Goal: Information Seeking & Learning: Find specific fact

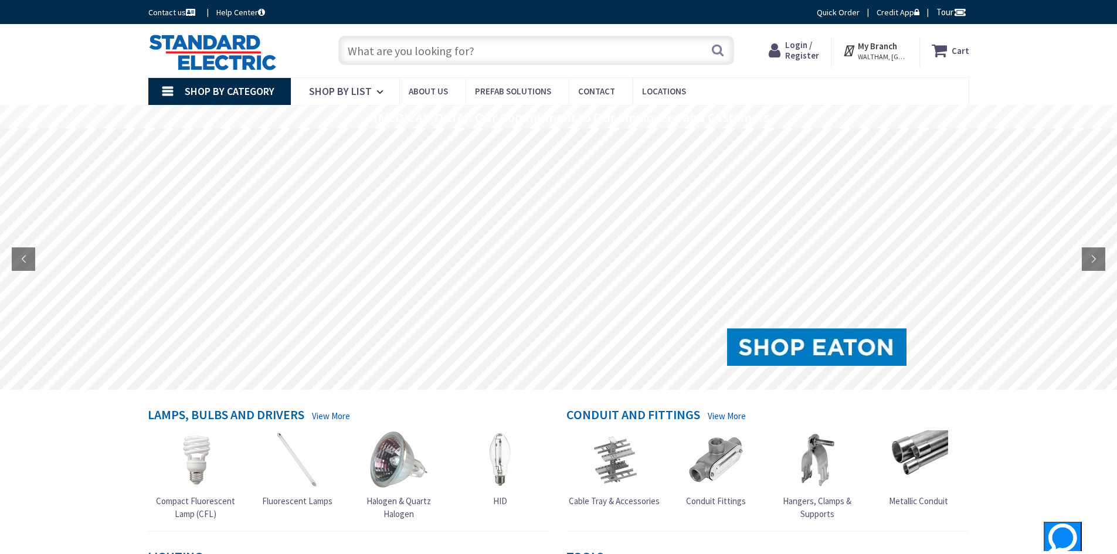
click at [404, 55] on input "text" at bounding box center [536, 50] width 396 height 29
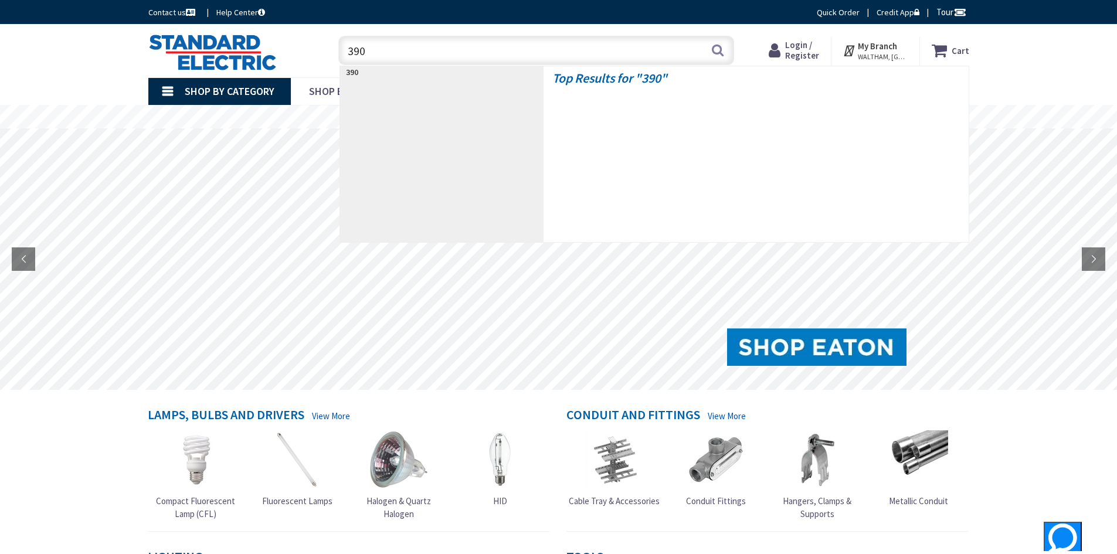
type input "3904"
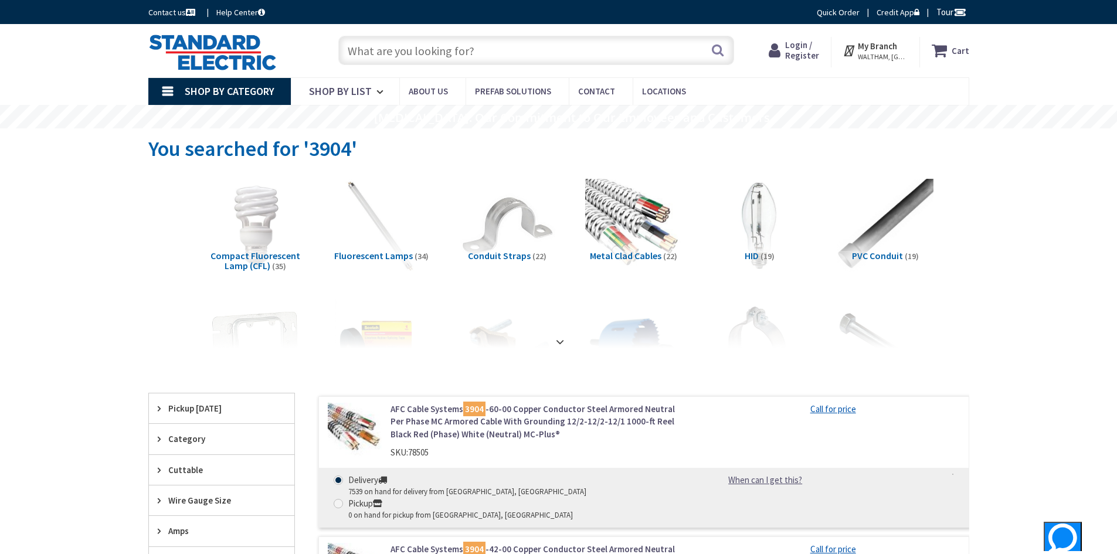
click at [455, 413] on link "AFC Cable Systems 3904 -60-00 Copper Conductor Steel Armored Neutral Per Phase …" at bounding box center [540, 422] width 299 height 38
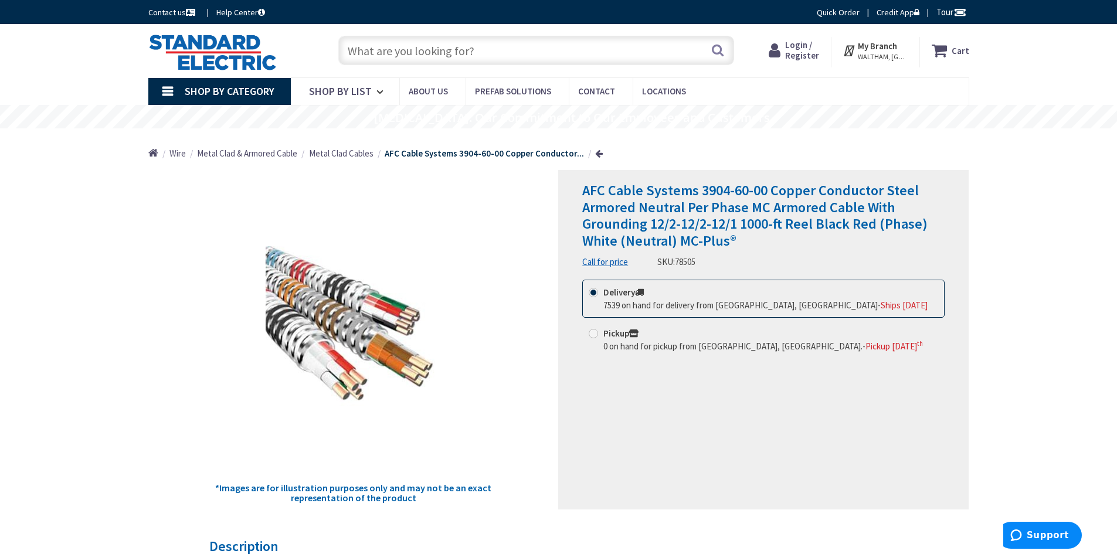
click at [409, 55] on input "text" at bounding box center [536, 50] width 396 height 29
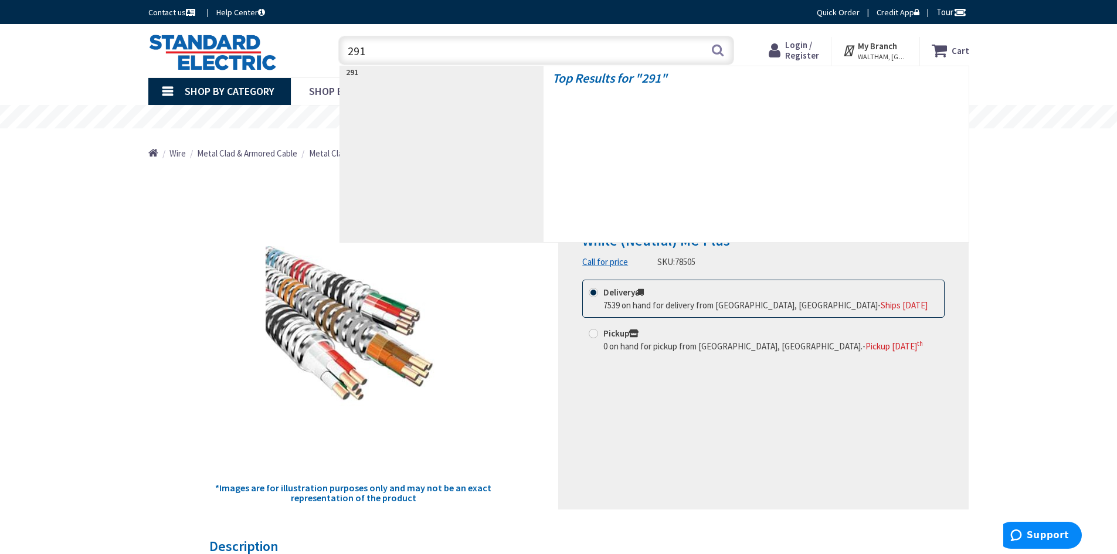
type input "2916"
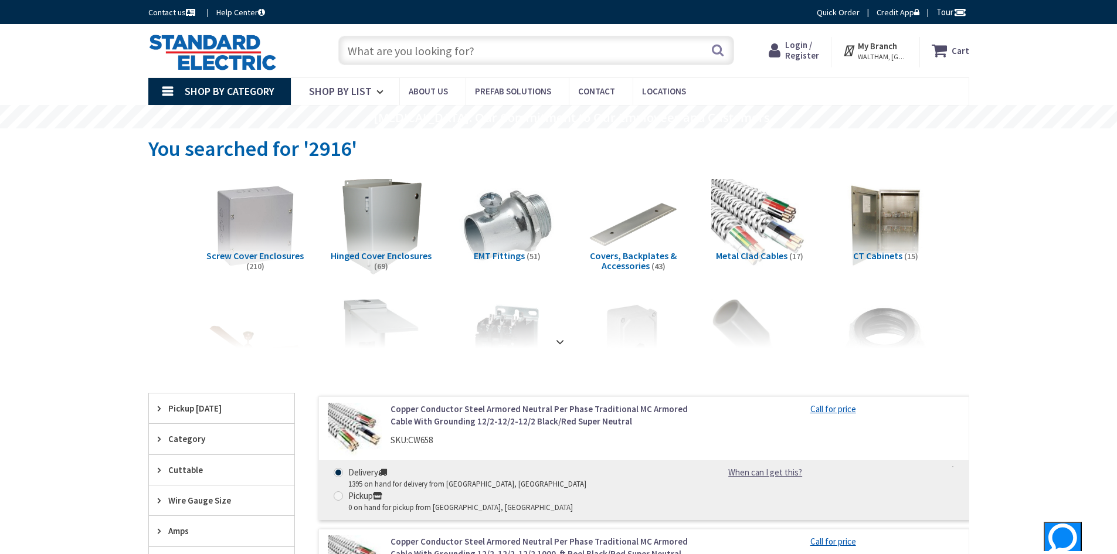
click at [801, 46] on span "Login / Register" at bounding box center [802, 50] width 34 height 22
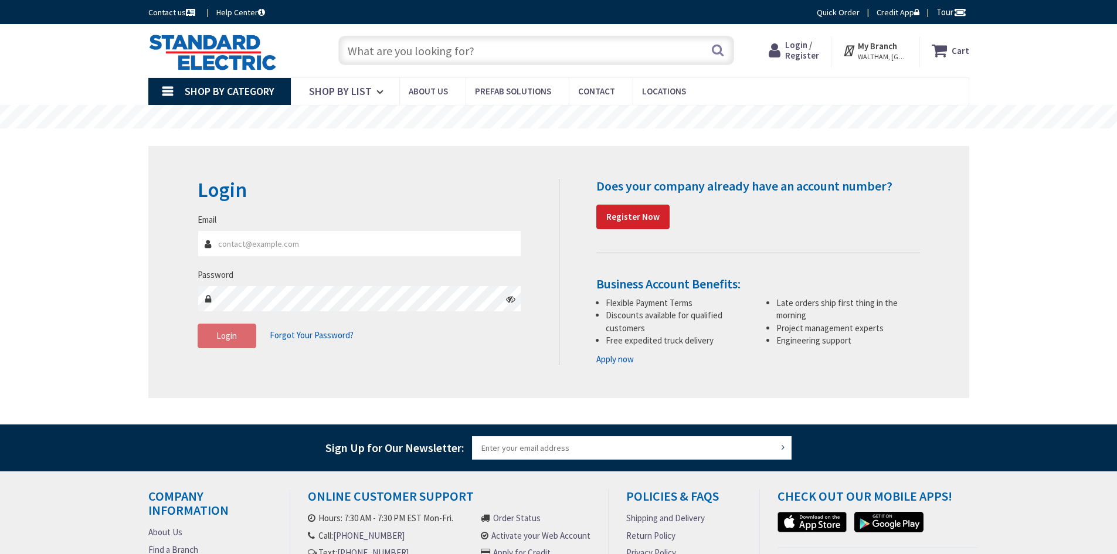
click at [287, 239] on input "Email" at bounding box center [360, 244] width 324 height 26
type input "[EMAIL_ADDRESS][DOMAIN_NAME]"
click at [236, 330] on button "Login" at bounding box center [227, 336] width 59 height 25
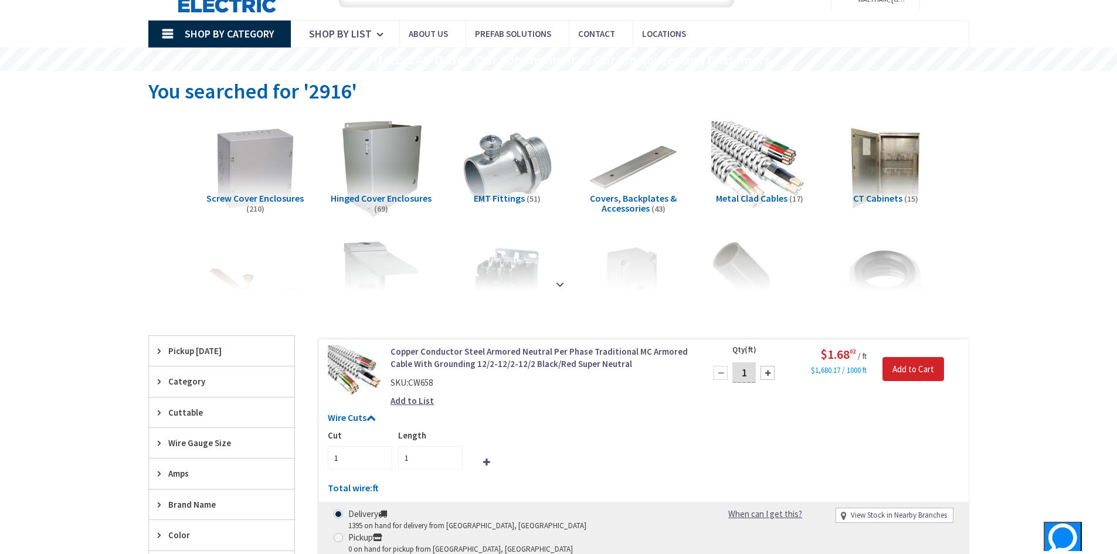
click at [967, 413] on div "Wire Cuts Cut 1 Length 1 Total wire: ft Ordered wire quantity does not match th…" at bounding box center [644, 456] width 650 height 86
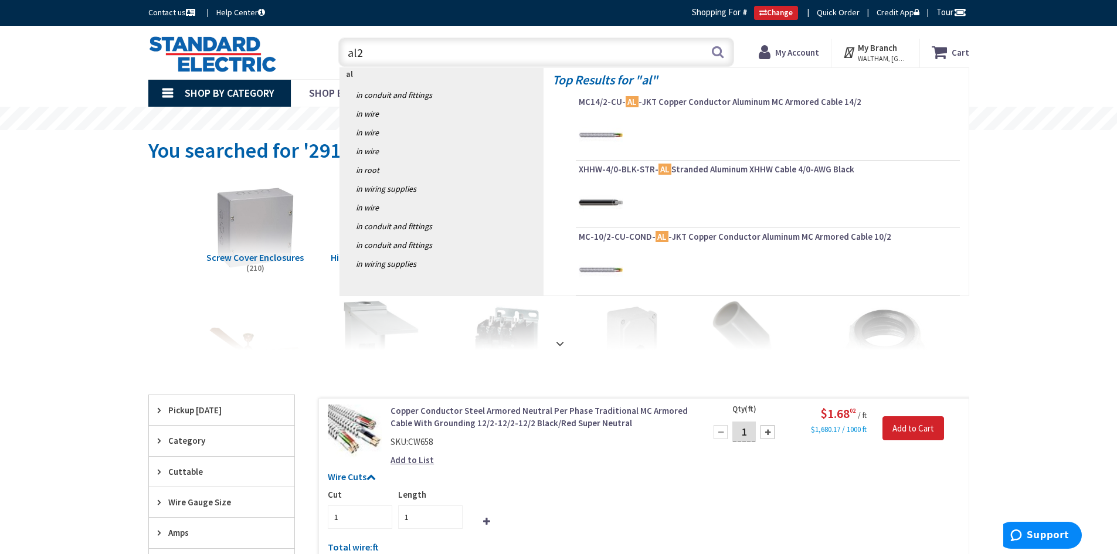
type input "al24"
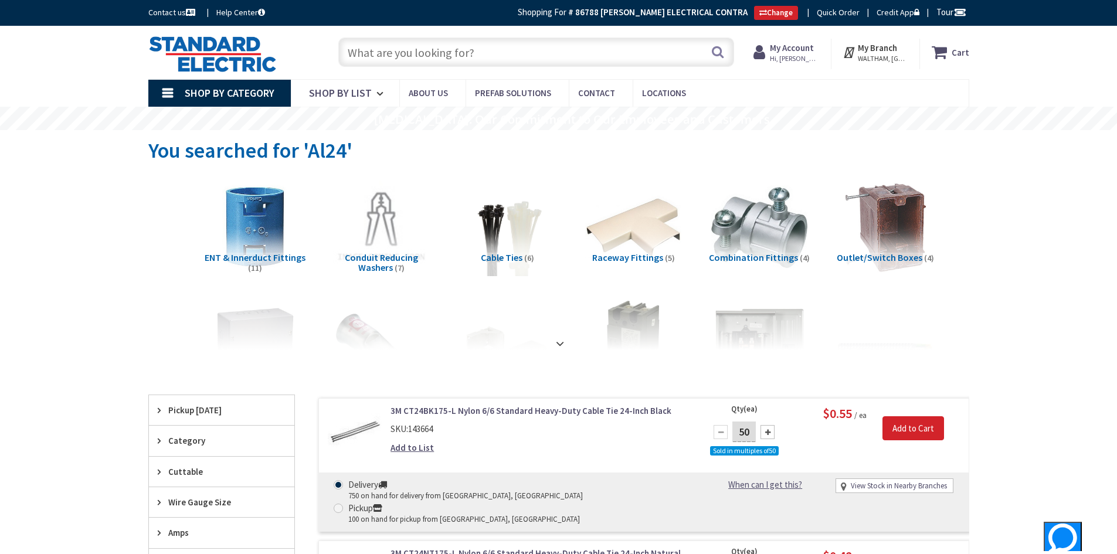
click at [367, 55] on input "text" at bounding box center [536, 52] width 396 height 29
type input "t/r"
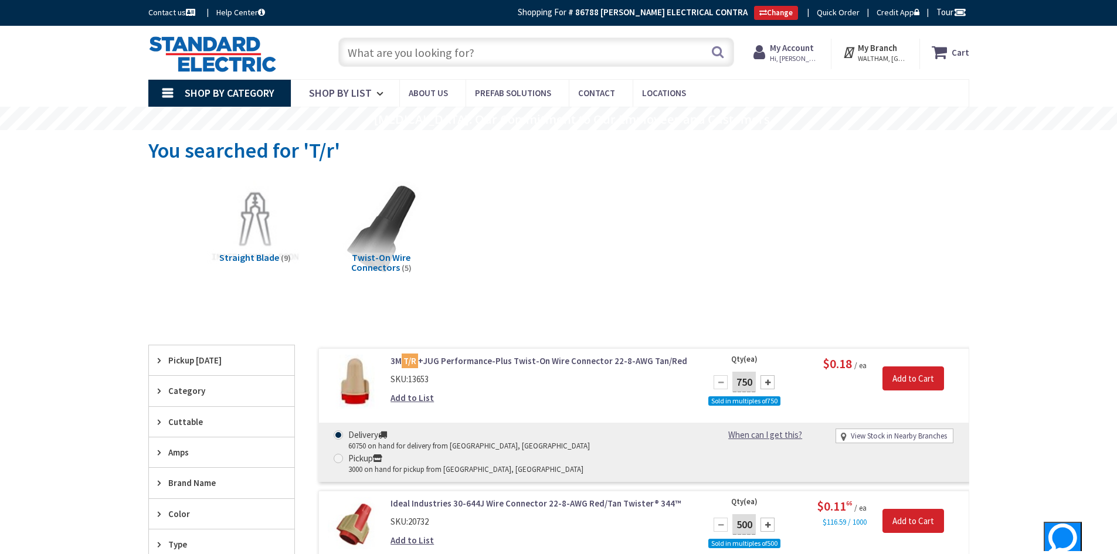
click at [391, 58] on input "text" at bounding box center [536, 52] width 396 height 29
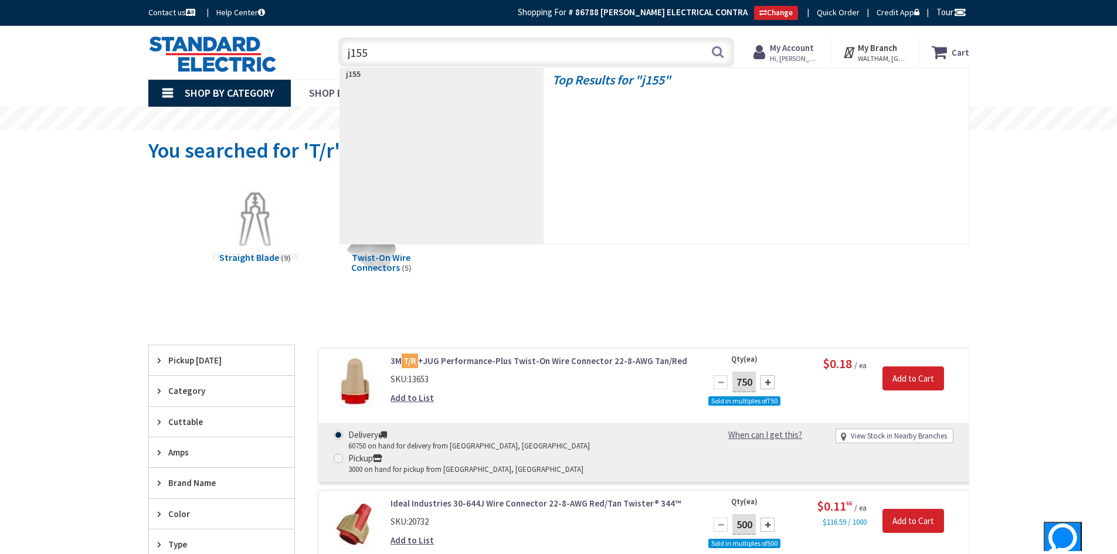
type input "j1554"
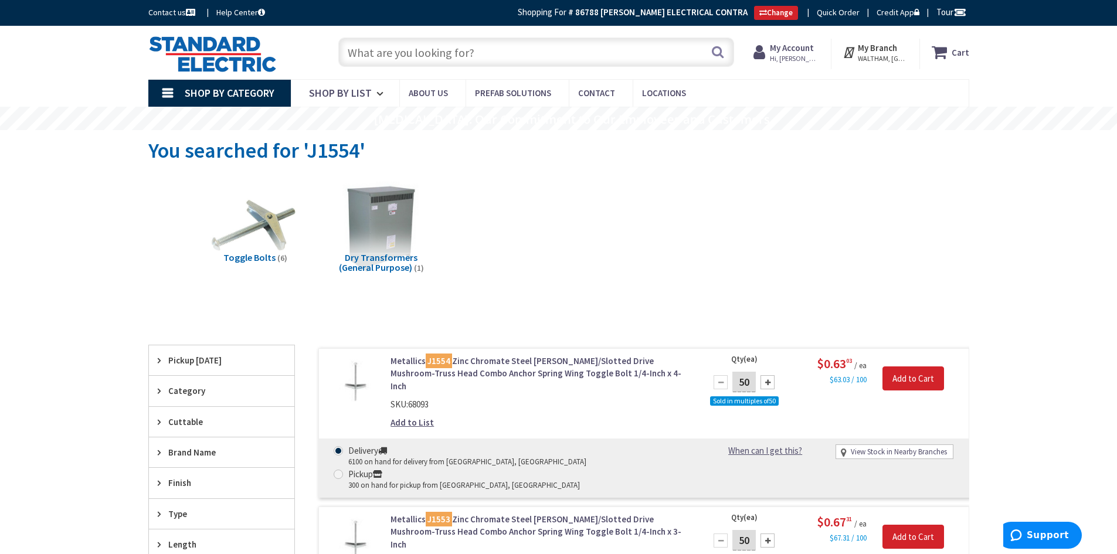
click at [398, 45] on input "text" at bounding box center [536, 52] width 396 height 29
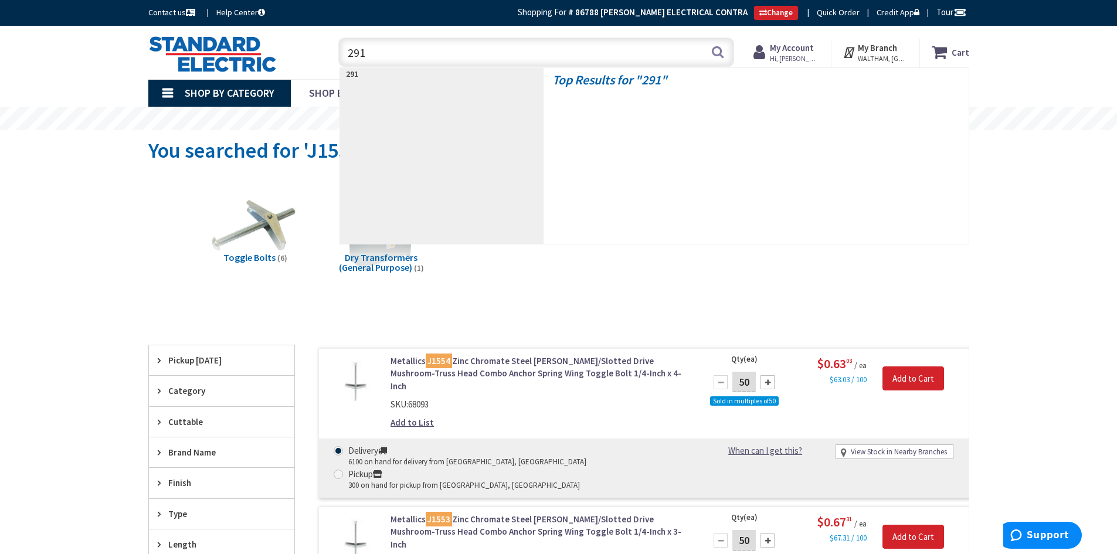
type input "2916"
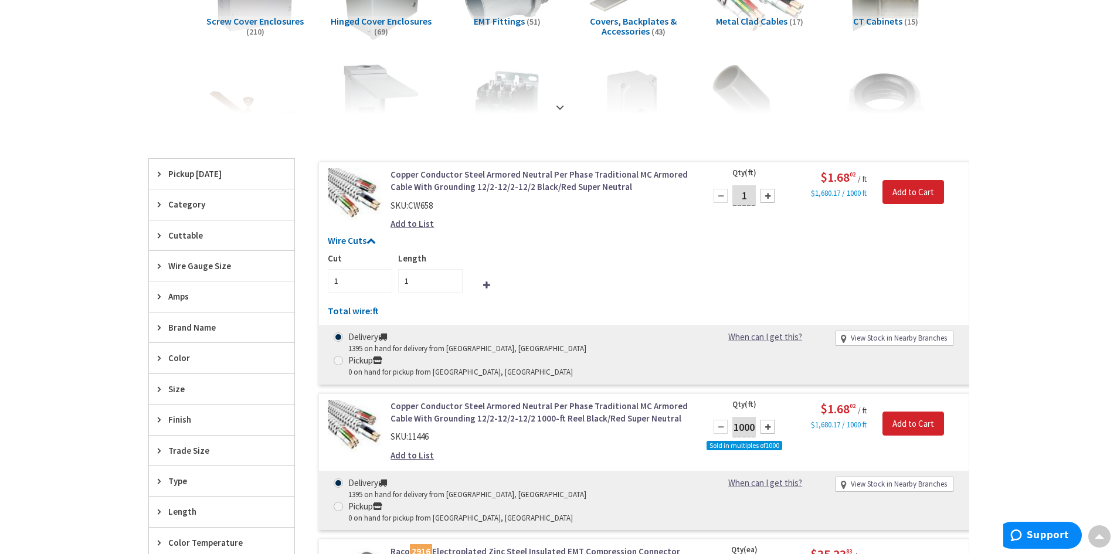
scroll to position [236, 0]
click at [450, 175] on link "Copper Conductor Steel Armored Neutral Per Phase Traditional MC Armored Cable W…" at bounding box center [540, 180] width 299 height 25
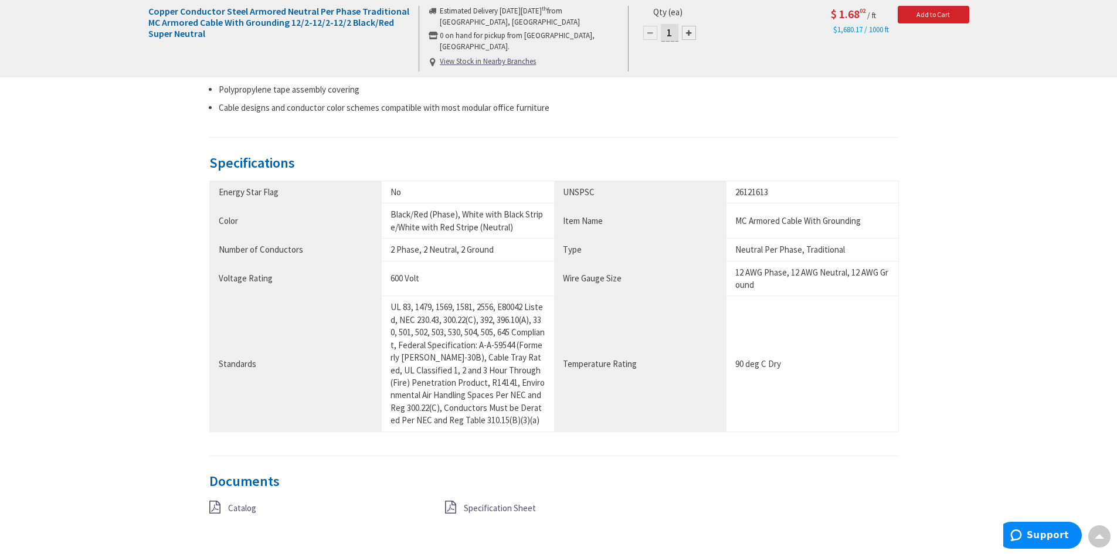
scroll to position [645, 0]
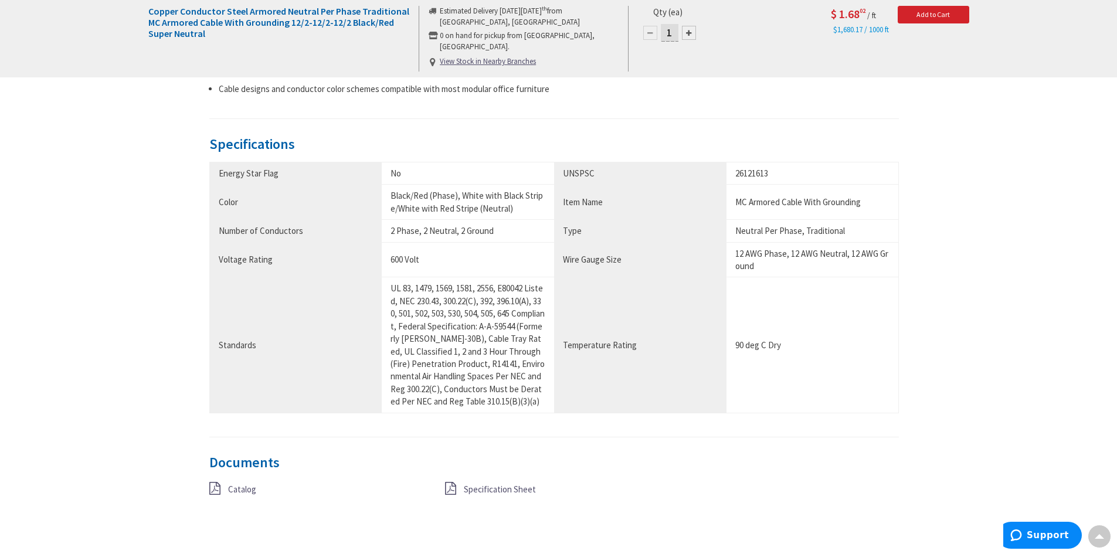
click at [476, 484] on span "Specification Sheet" at bounding box center [500, 489] width 72 height 11
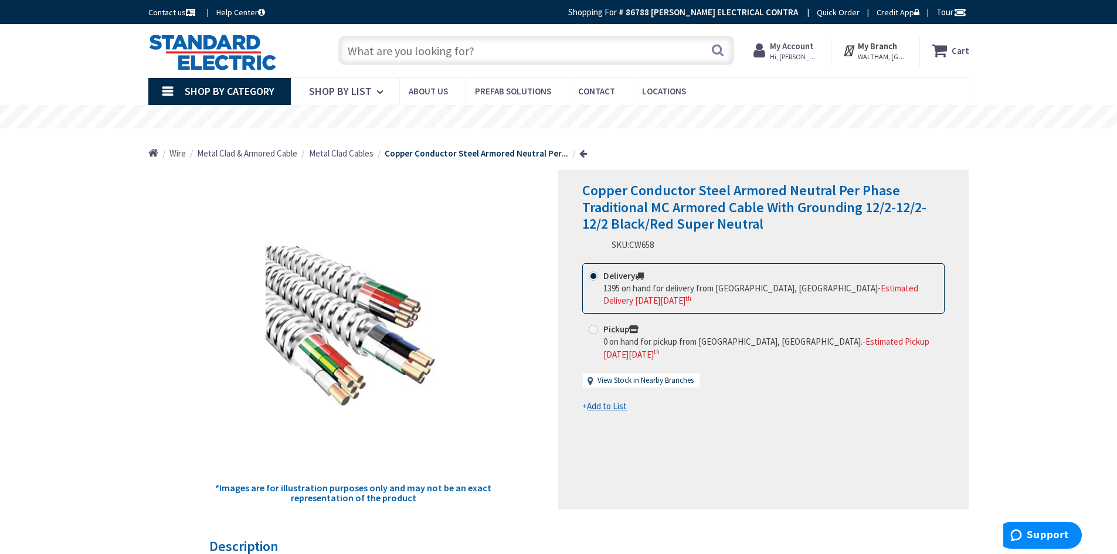
click at [405, 48] on input "text" at bounding box center [536, 50] width 396 height 29
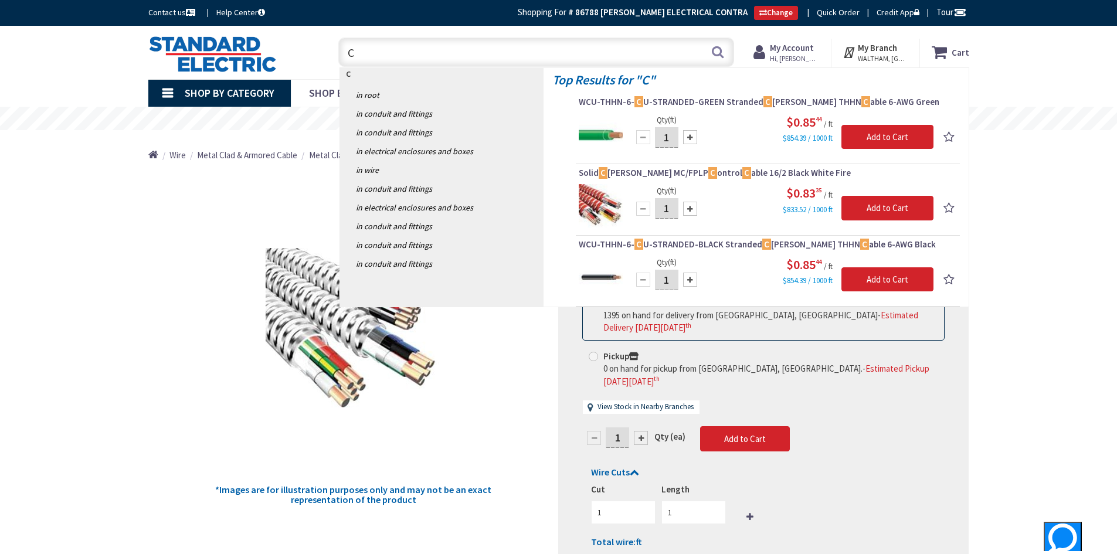
click at [371, 51] on input "C" at bounding box center [536, 52] width 396 height 29
type input "CT24"
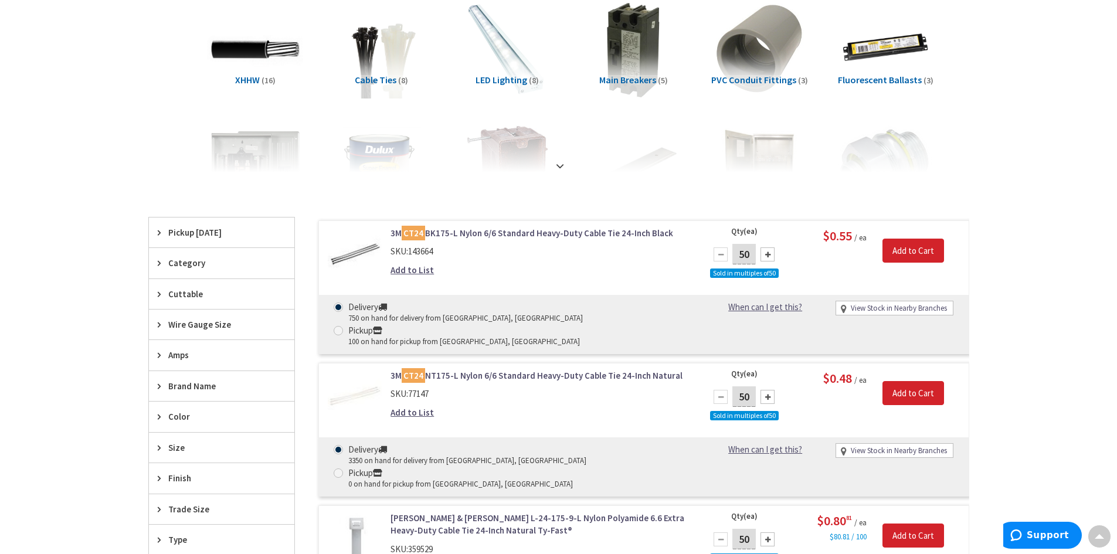
click at [433, 239] on link "3M CT24 BK175-L Nylon 6/6 Standard Heavy-Duty Cable Tie 24-Inch Black" at bounding box center [540, 233] width 299 height 12
click at [432, 236] on link "3M CT24 BK175-L Nylon 6/6 Standard Heavy-Duty Cable Tie 24-Inch Black" at bounding box center [540, 233] width 299 height 12
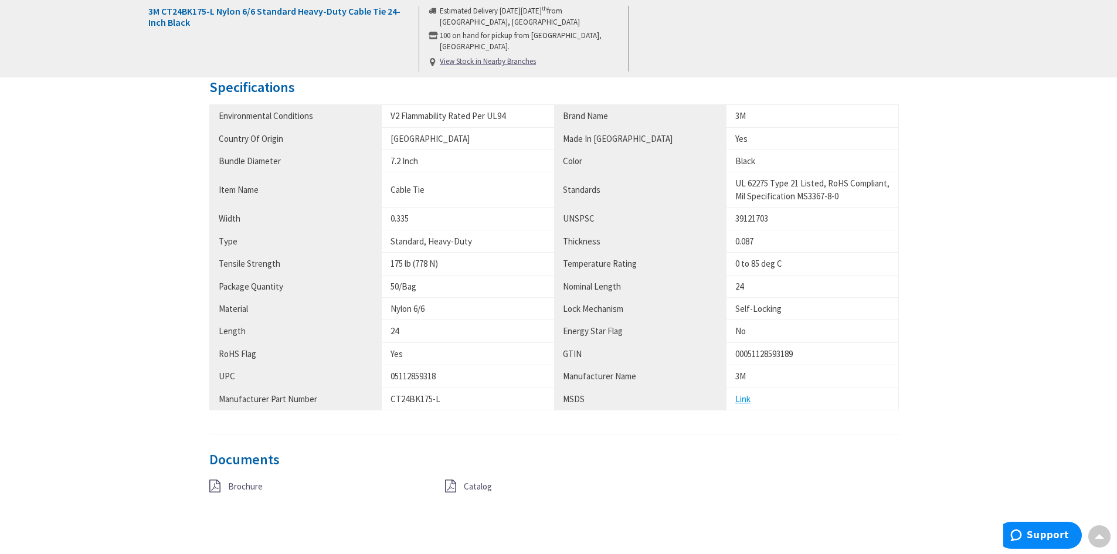
scroll to position [704, 0]
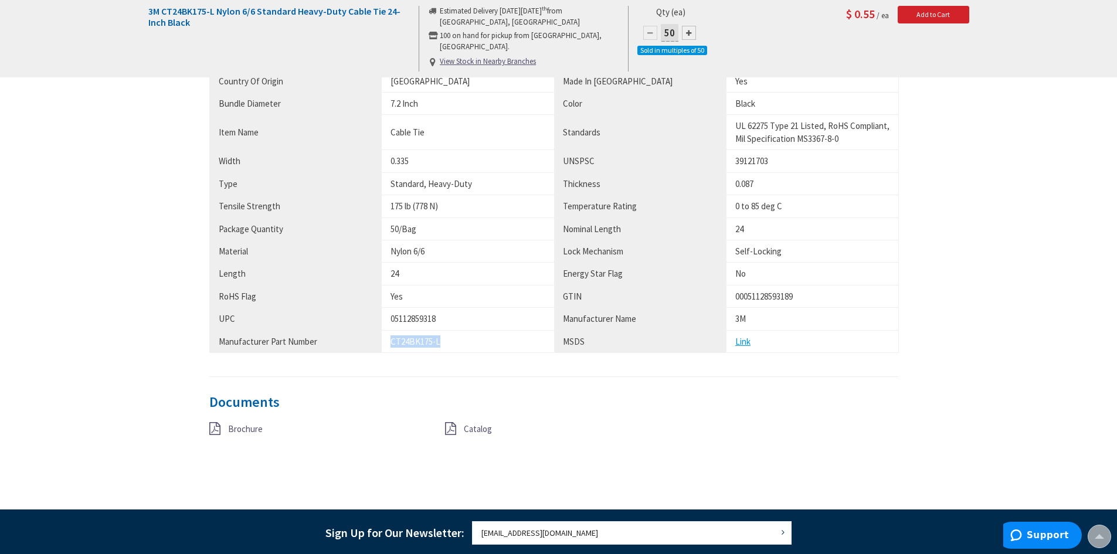
drag, startPoint x: 392, startPoint y: 340, endPoint x: 443, endPoint y: 340, distance: 51.6
click at [443, 340] on div "CT24BK175-L" at bounding box center [468, 342] width 155 height 12
copy div "CT24BK175-L"
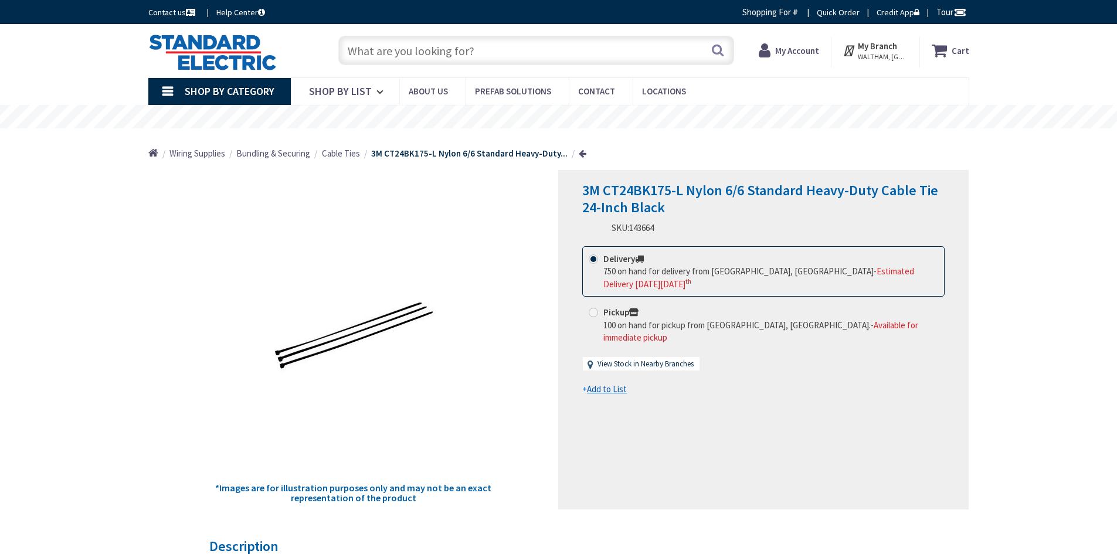
click at [397, 56] on input "text" at bounding box center [536, 50] width 396 height 29
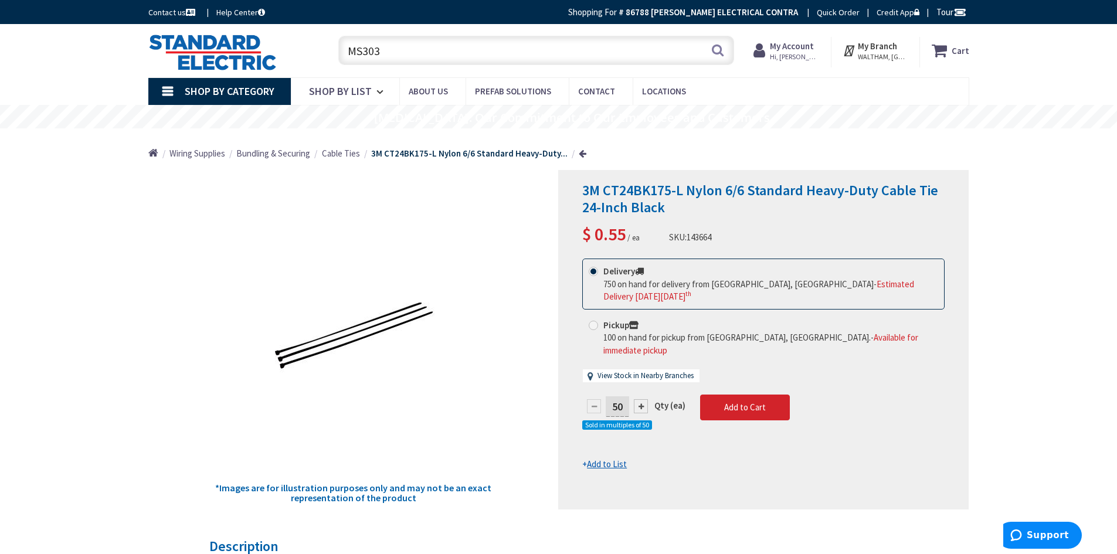
type input "MS303"
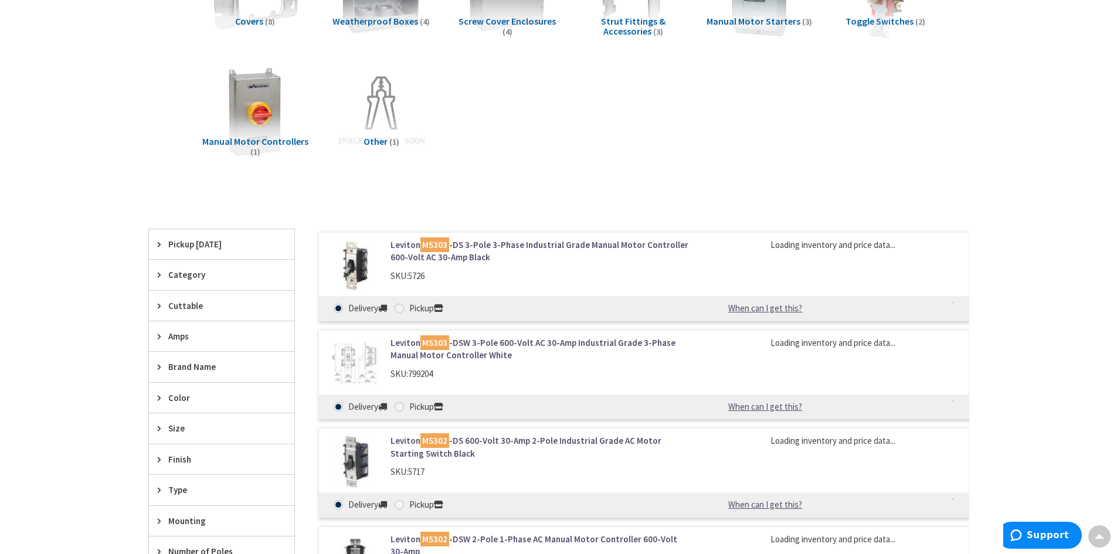
scroll to position [236, 0]
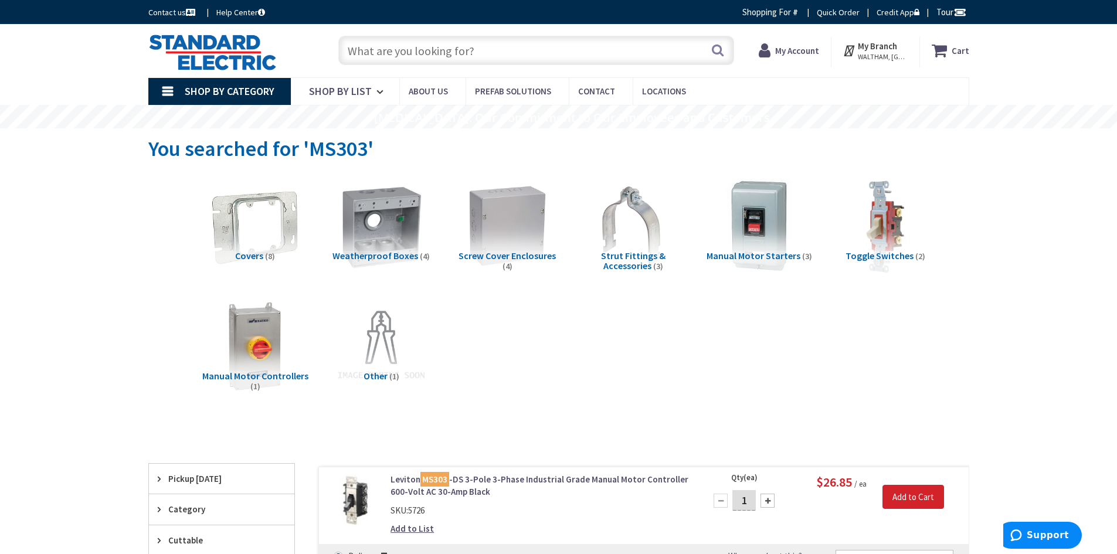
click at [379, 55] on input "text" at bounding box center [536, 50] width 396 height 29
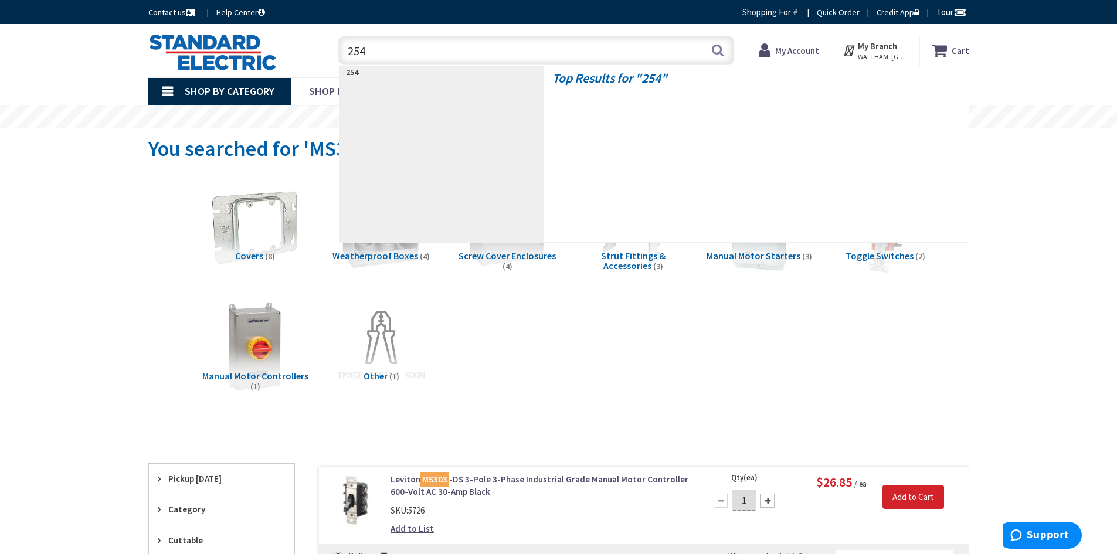
type input "2546"
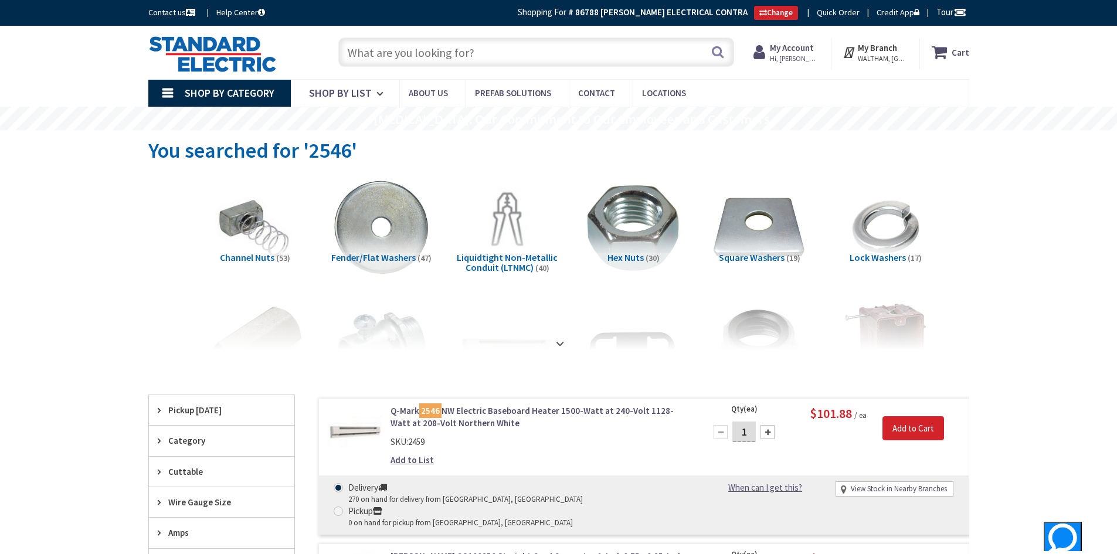
click at [369, 53] on input "text" at bounding box center [536, 52] width 396 height 29
type input "TSTAT"
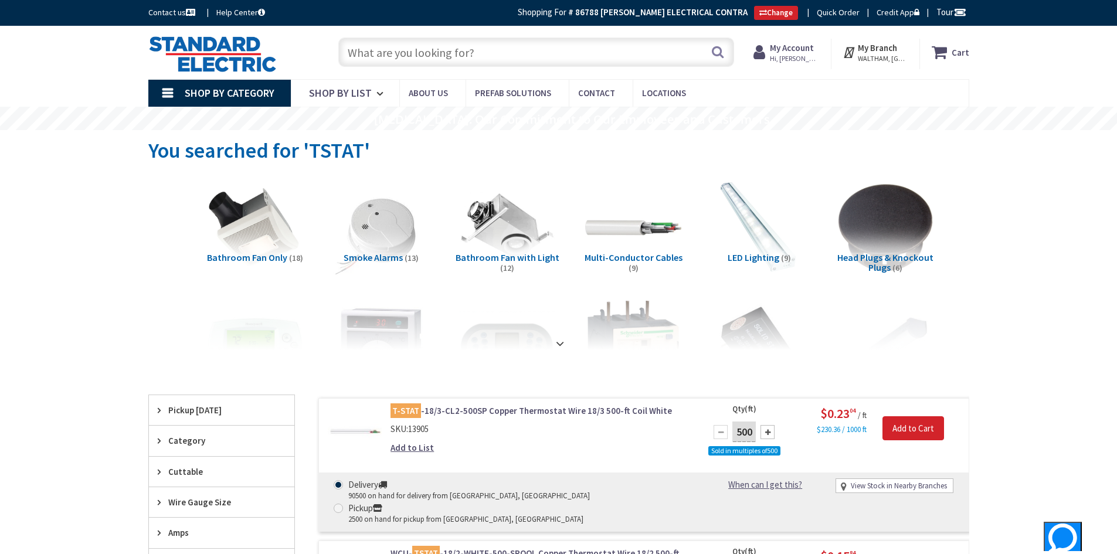
click at [408, 72] on div "Toggle Nav Search Cart My Cart Close" at bounding box center [559, 52] width 839 height 39
click at [401, 57] on input "text" at bounding box center [536, 52] width 396 height 29
type input "2543"
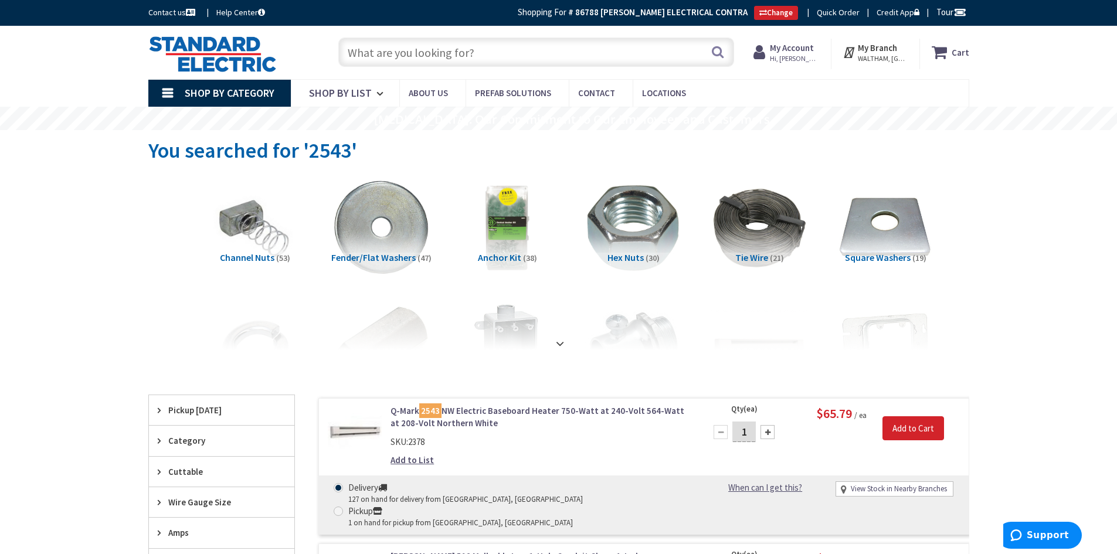
click at [404, 54] on input "text" at bounding box center [536, 52] width 396 height 29
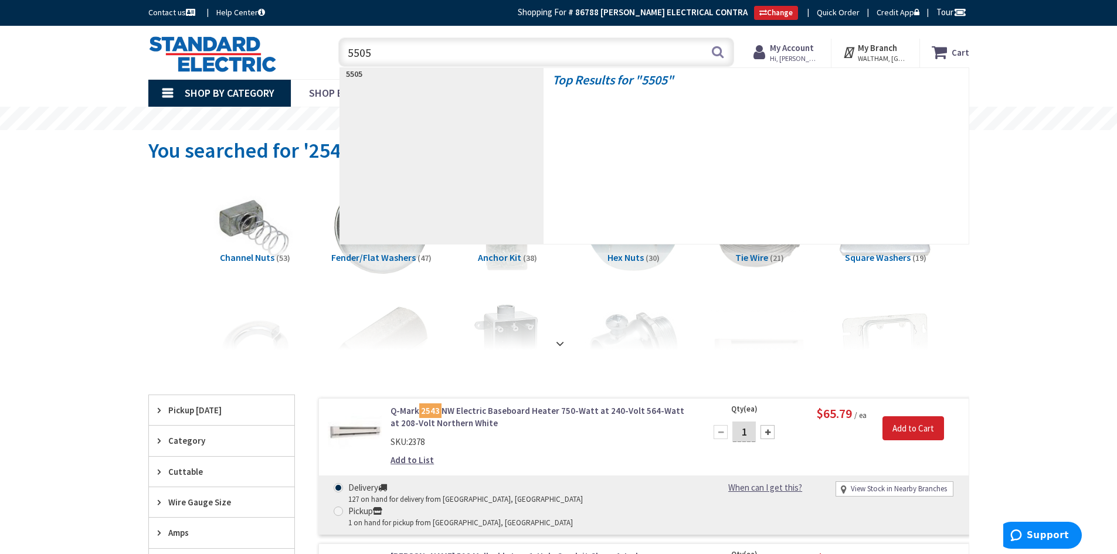
type input "55050"
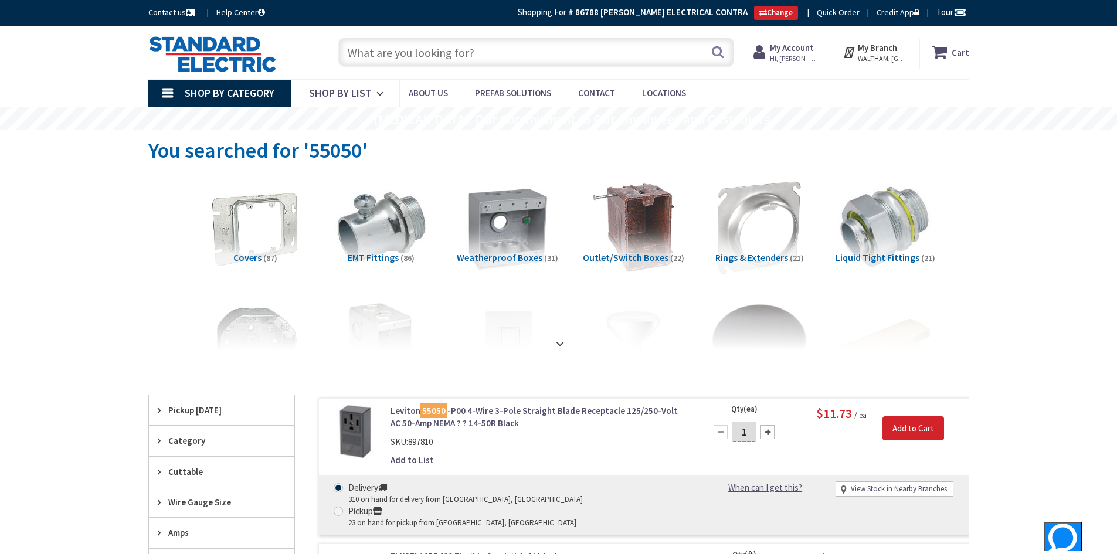
click at [397, 60] on input "text" at bounding box center [536, 52] width 396 height 29
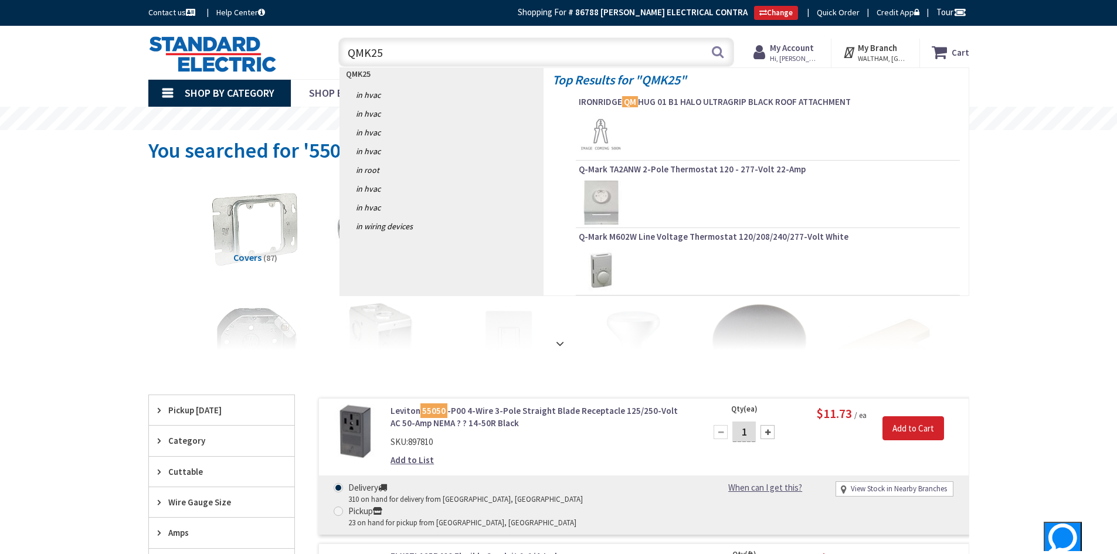
type input "QMK254"
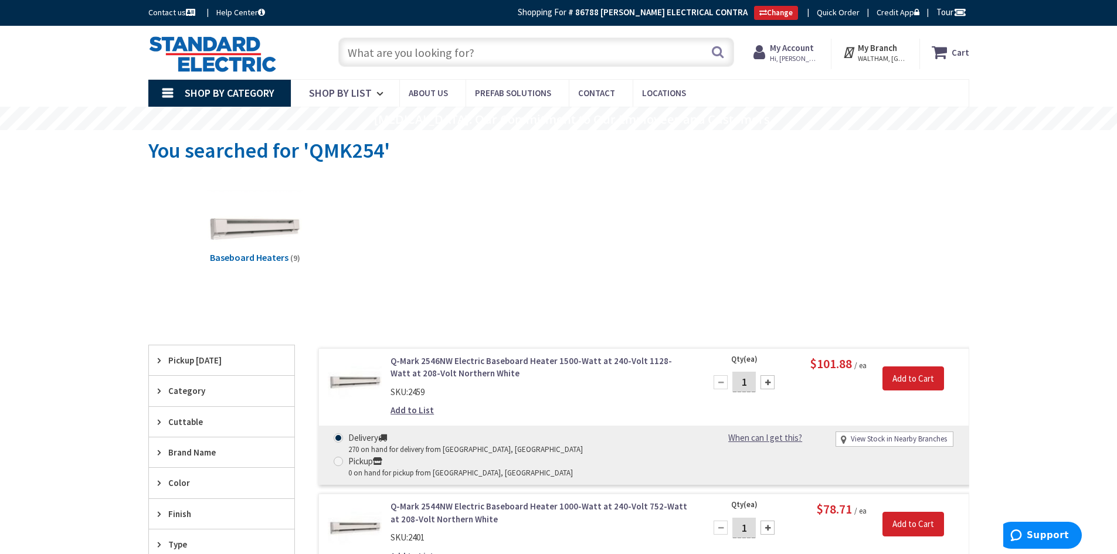
drag, startPoint x: 541, startPoint y: 228, endPoint x: 565, endPoint y: 225, distance: 24.2
click at [543, 228] on div "Baseboard Heaters (9)" at bounding box center [559, 237] width 780 height 126
